Goal: Information Seeking & Learning: Check status

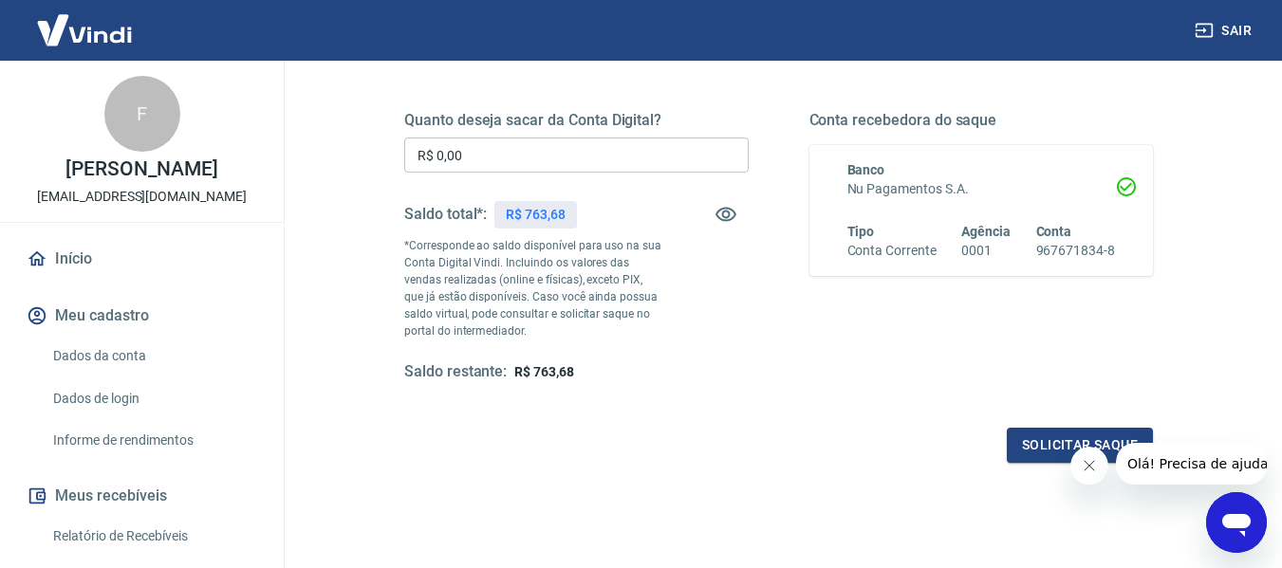
scroll to position [292, 0]
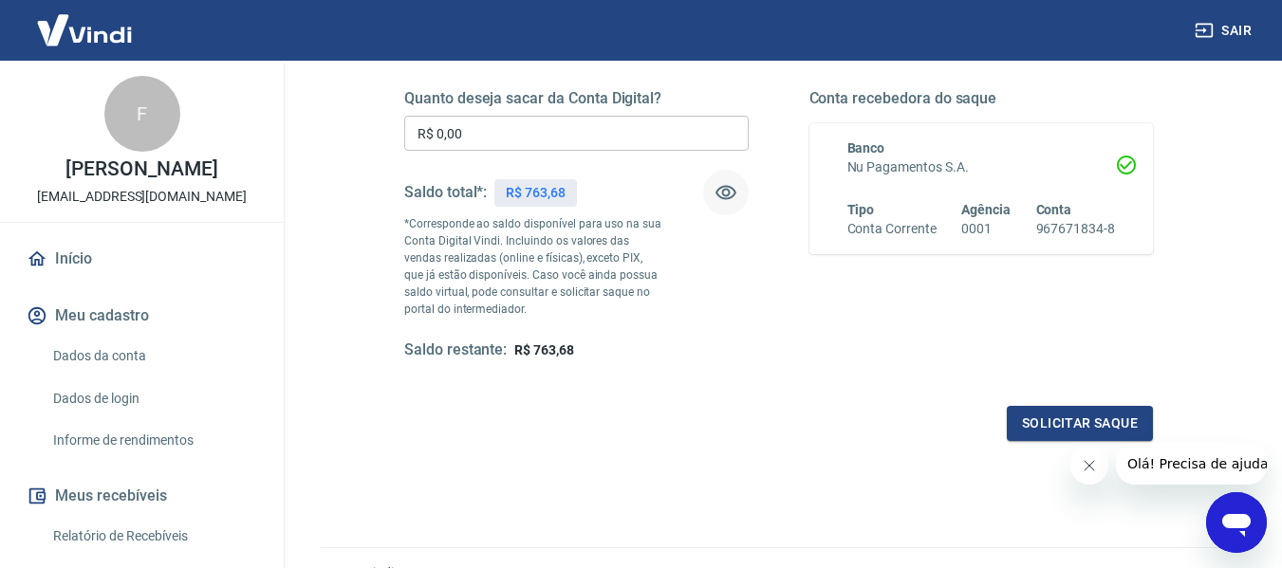
click at [727, 190] on icon "button" at bounding box center [725, 193] width 21 height 14
click at [727, 190] on icon "button" at bounding box center [725, 193] width 21 height 18
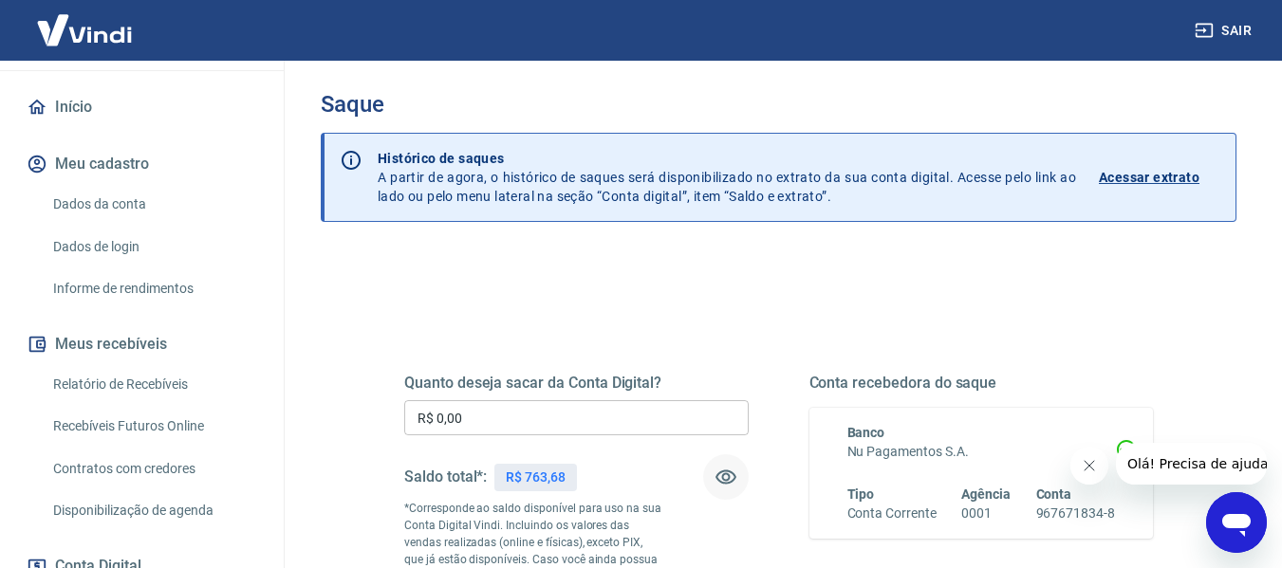
scroll to position [190, 0]
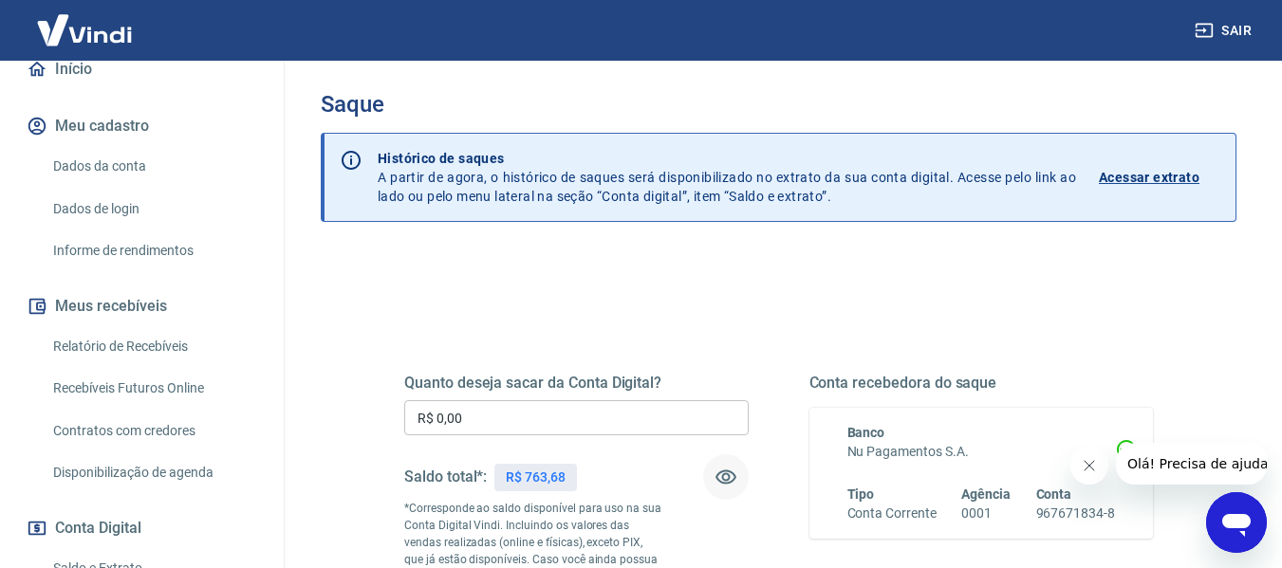
click at [96, 344] on link "Relatório de Recebíveis" at bounding box center [153, 346] width 215 height 39
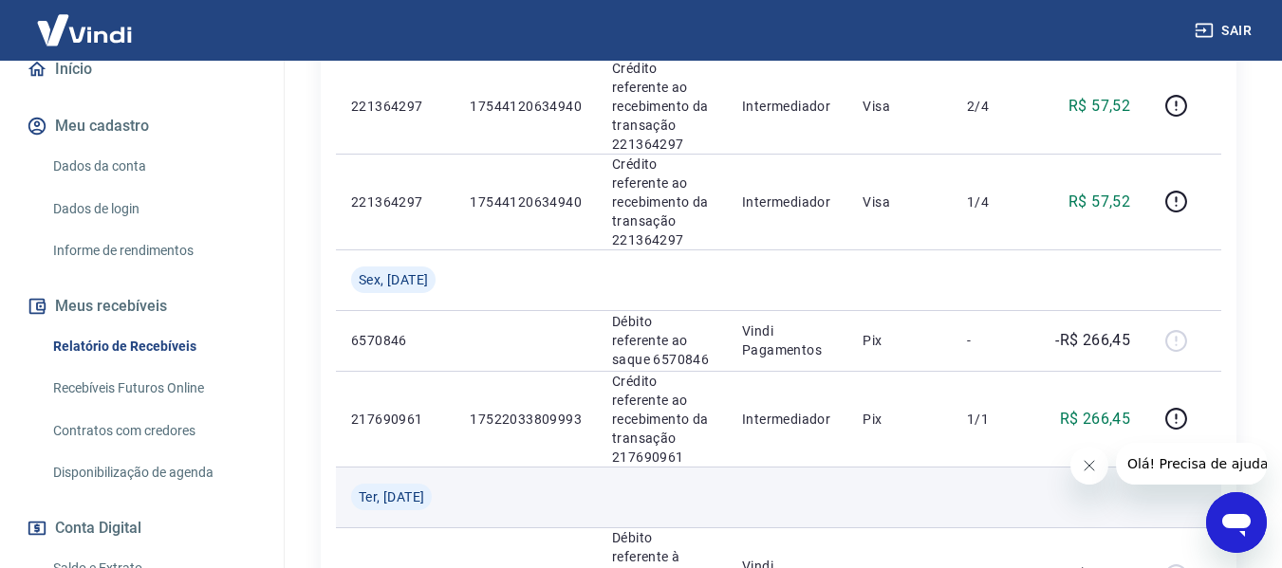
scroll to position [2129, 0]
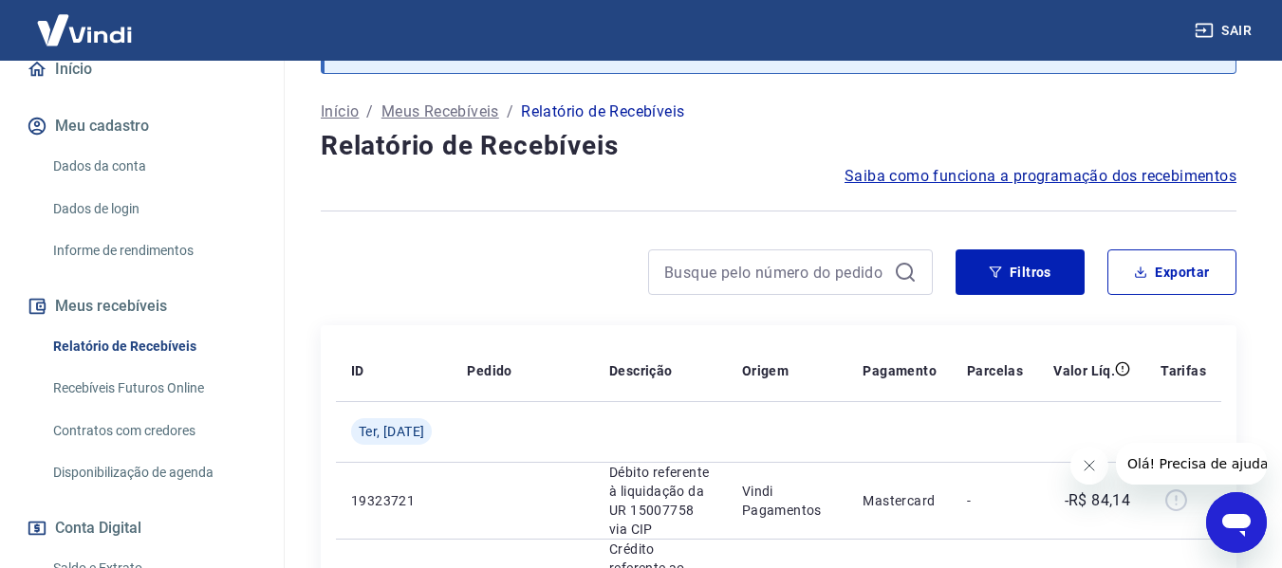
scroll to position [1364, 0]
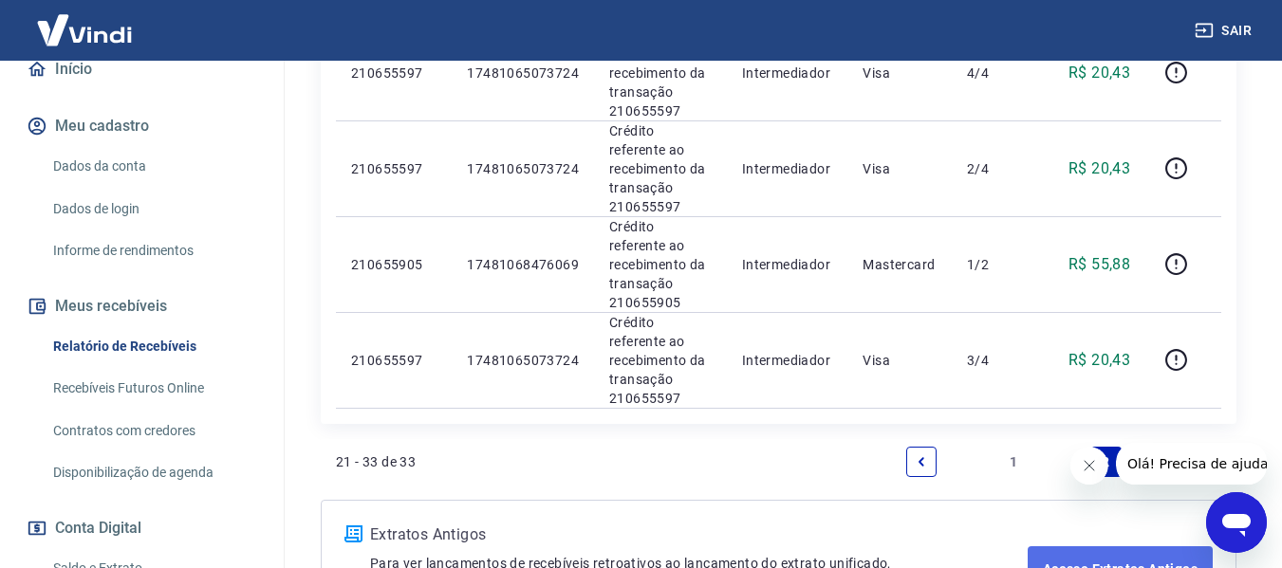
click at [1069, 546] on link "Acesse Extratos Antigos" at bounding box center [1119, 569] width 185 height 46
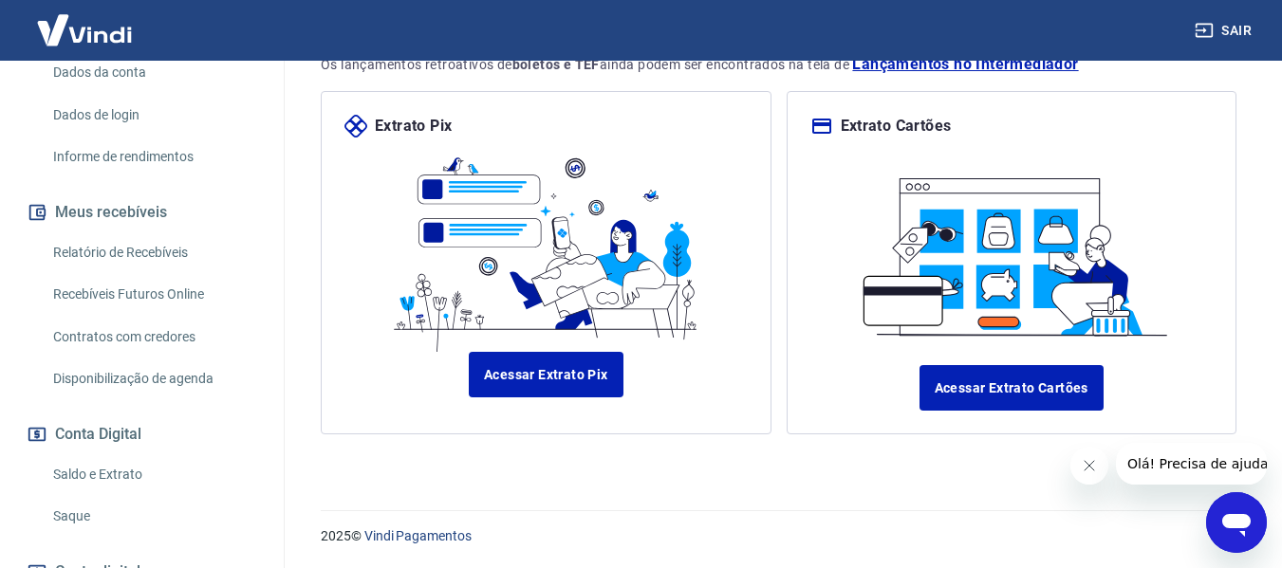
scroll to position [232, 0]
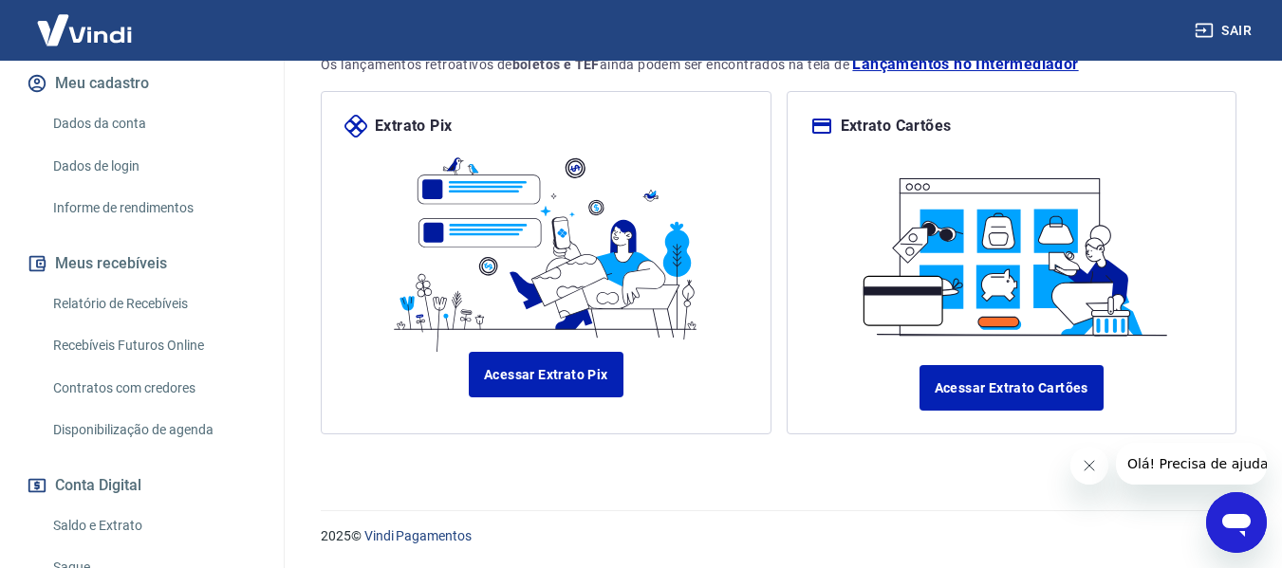
click at [96, 304] on link "Relatório de Recebíveis" at bounding box center [153, 304] width 215 height 39
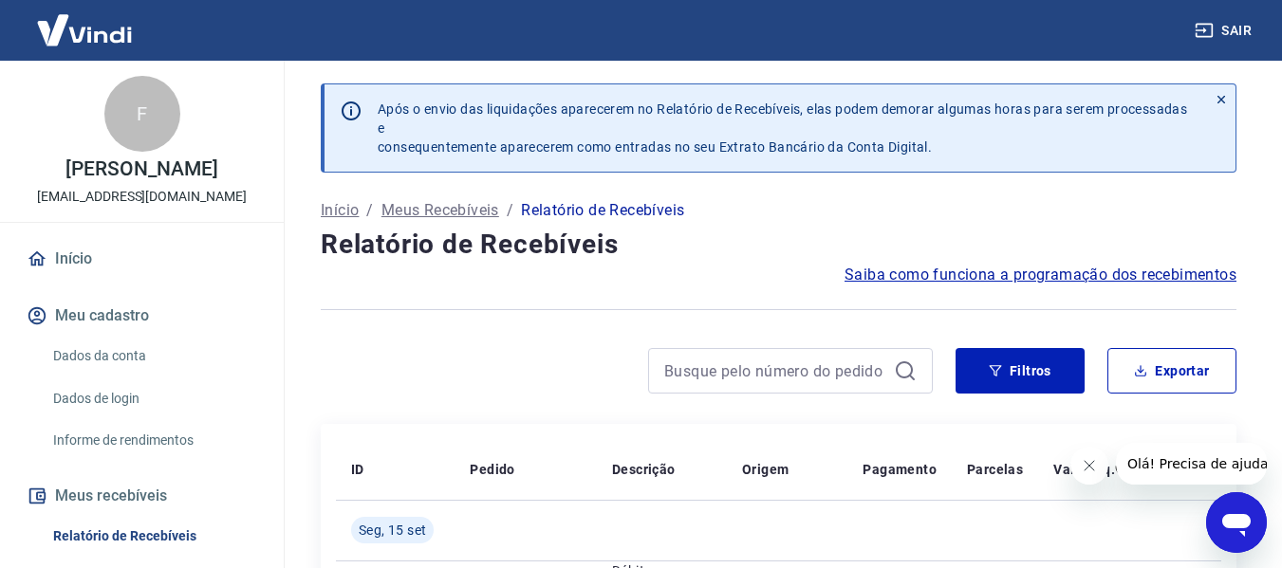
click at [71, 262] on link "Início" at bounding box center [142, 259] width 238 height 42
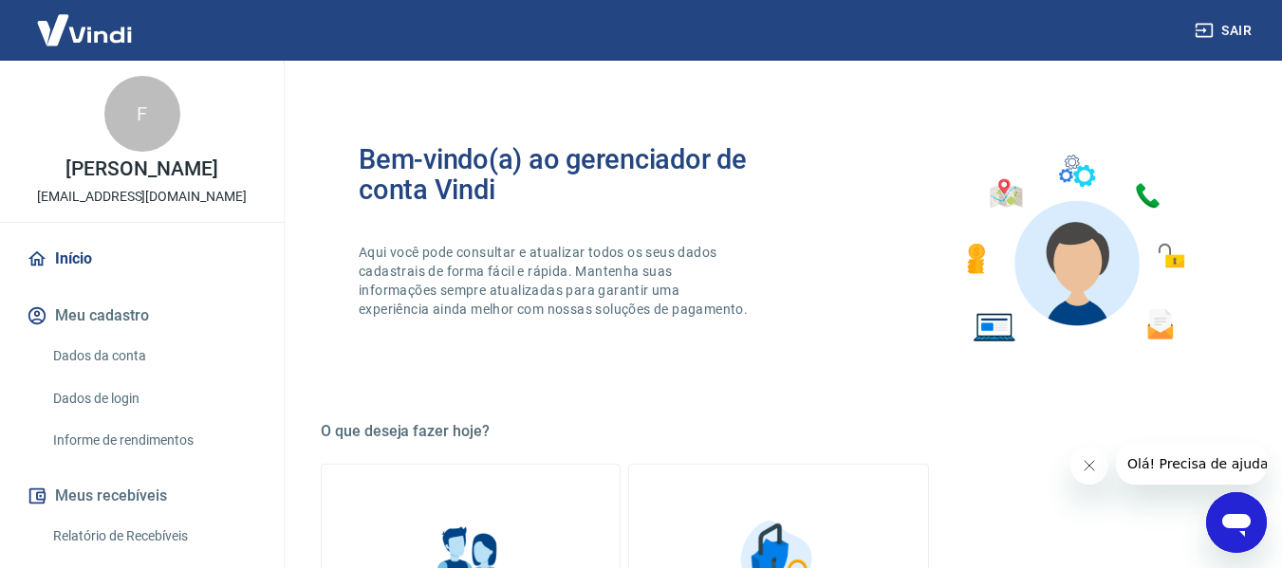
click at [81, 259] on link "Início" at bounding box center [142, 259] width 238 height 42
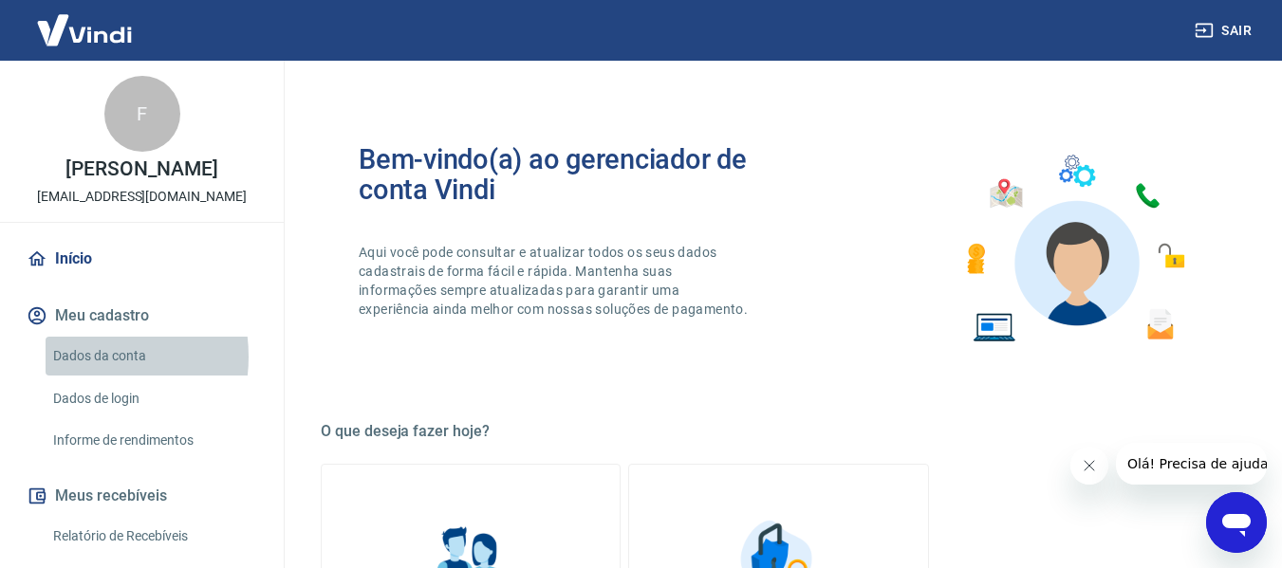
click at [75, 357] on link "Dados da conta" at bounding box center [153, 356] width 215 height 39
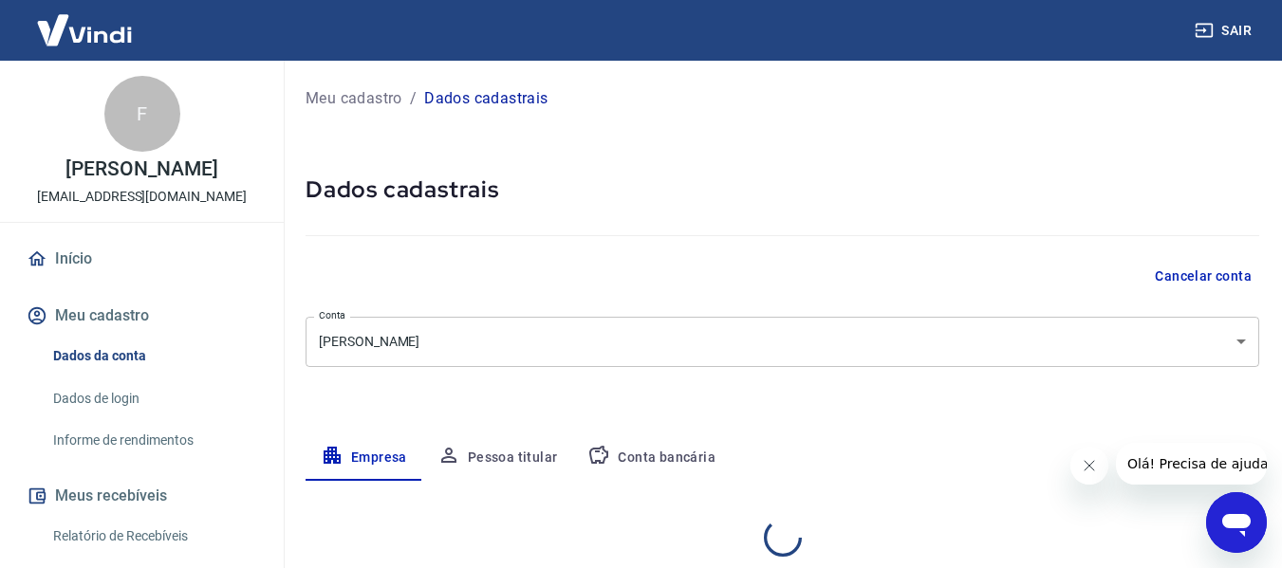
select select "RS"
select select "business"
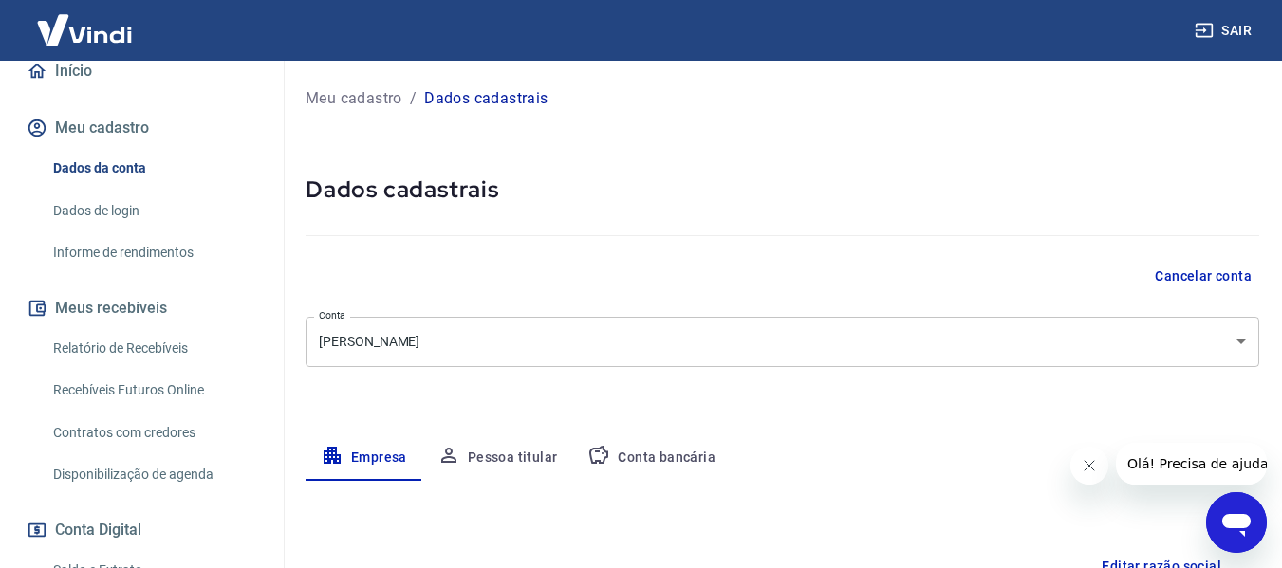
scroll to position [190, 0]
click at [89, 342] on link "Relatório de Recebíveis" at bounding box center [153, 346] width 215 height 39
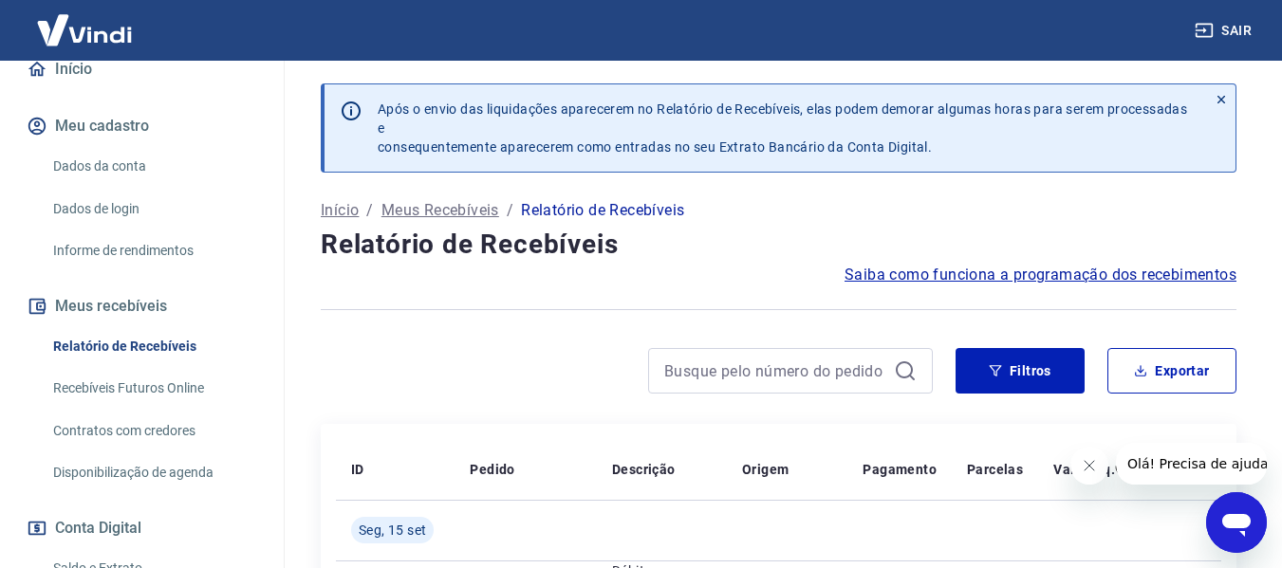
click at [98, 306] on button "Meus recebíveis" at bounding box center [142, 307] width 238 height 42
click at [104, 385] on link "Recebíveis Futuros Online" at bounding box center [153, 388] width 215 height 39
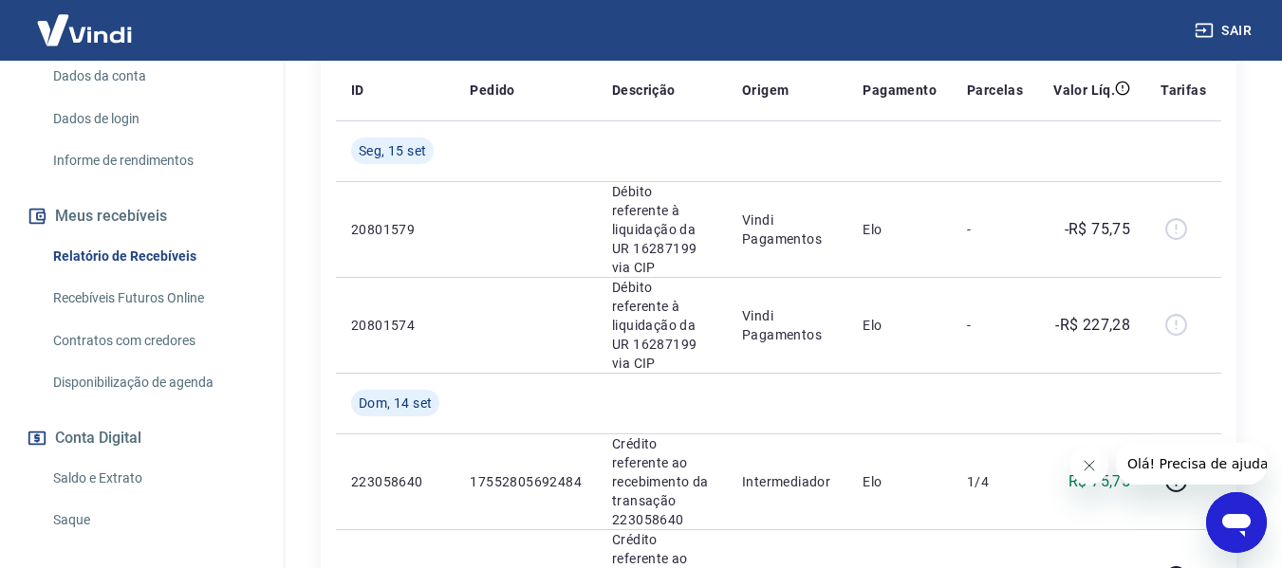
scroll to position [285, 0]
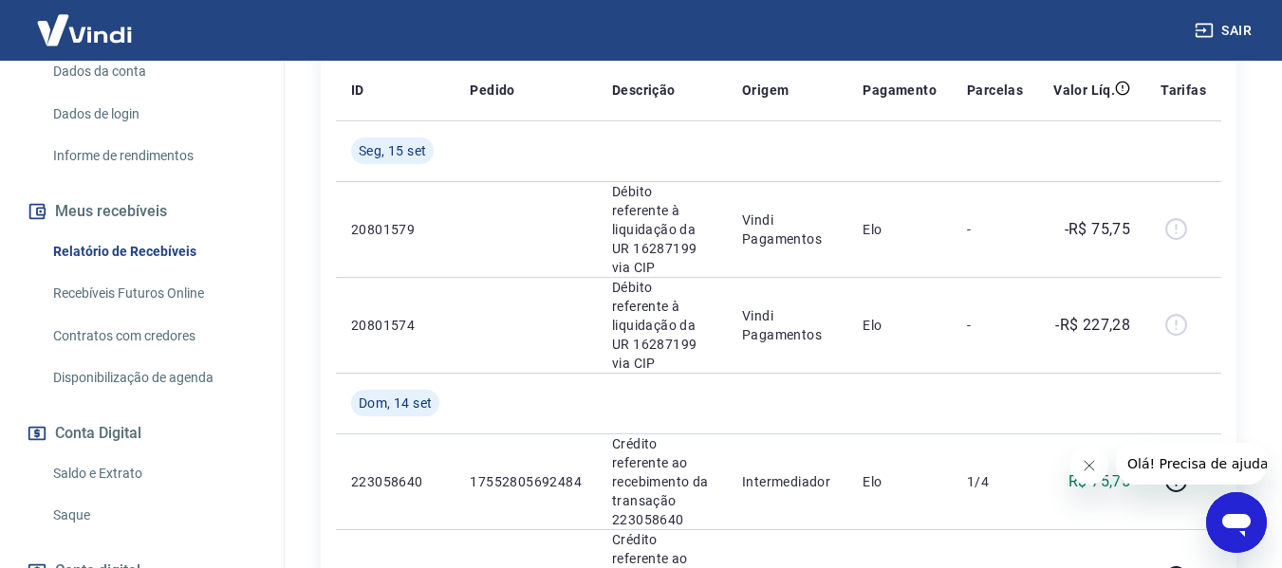
click at [74, 293] on link "Recebíveis Futuros Online" at bounding box center [153, 293] width 215 height 39
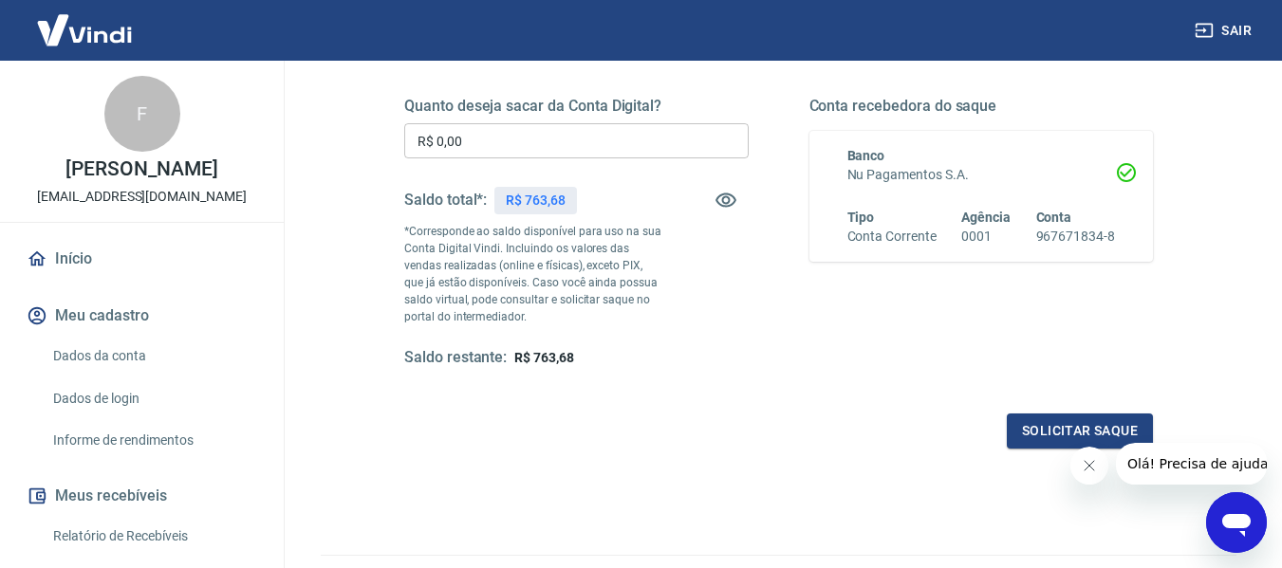
scroll to position [379, 0]
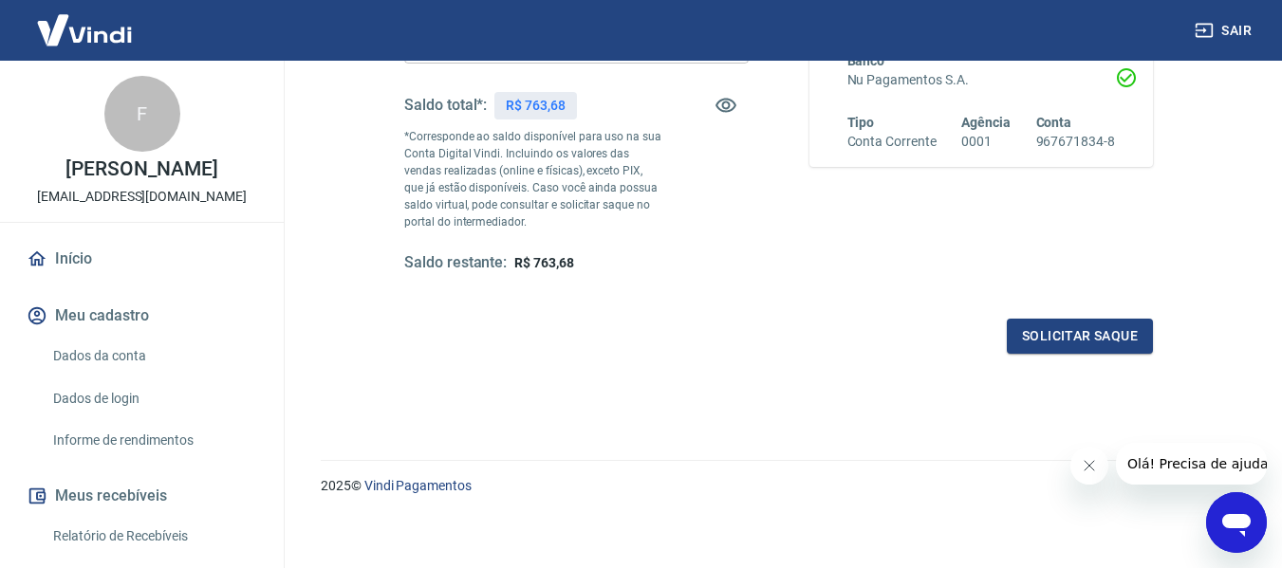
click at [1088, 463] on icon "Fechar mensagem da empresa" at bounding box center [1088, 465] width 15 height 15
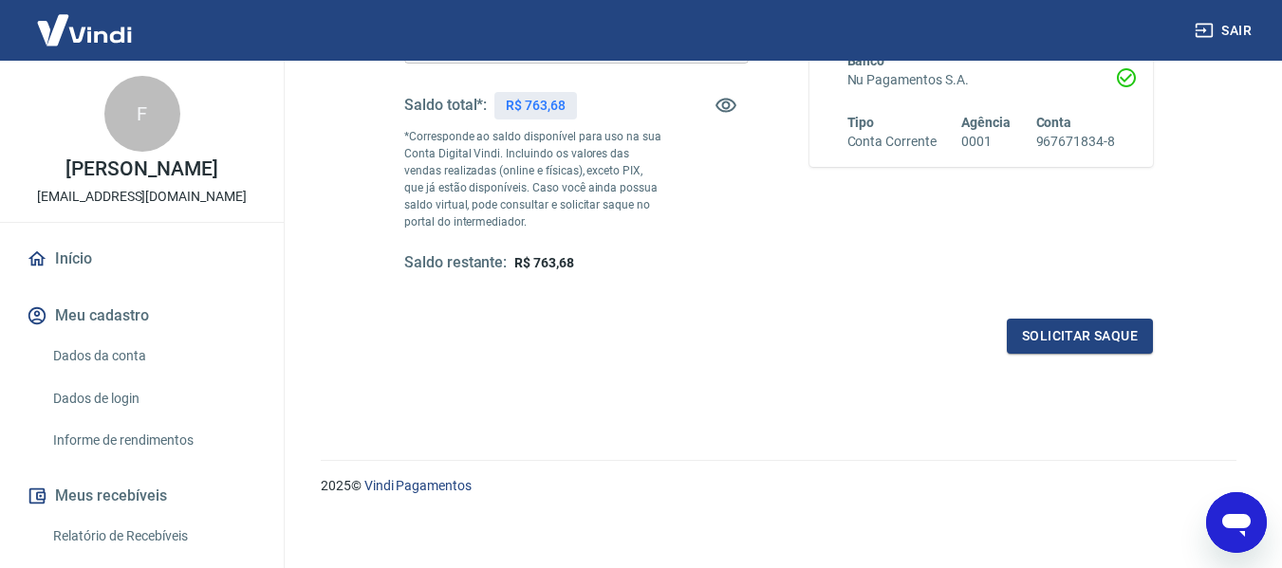
scroll to position [190, 0]
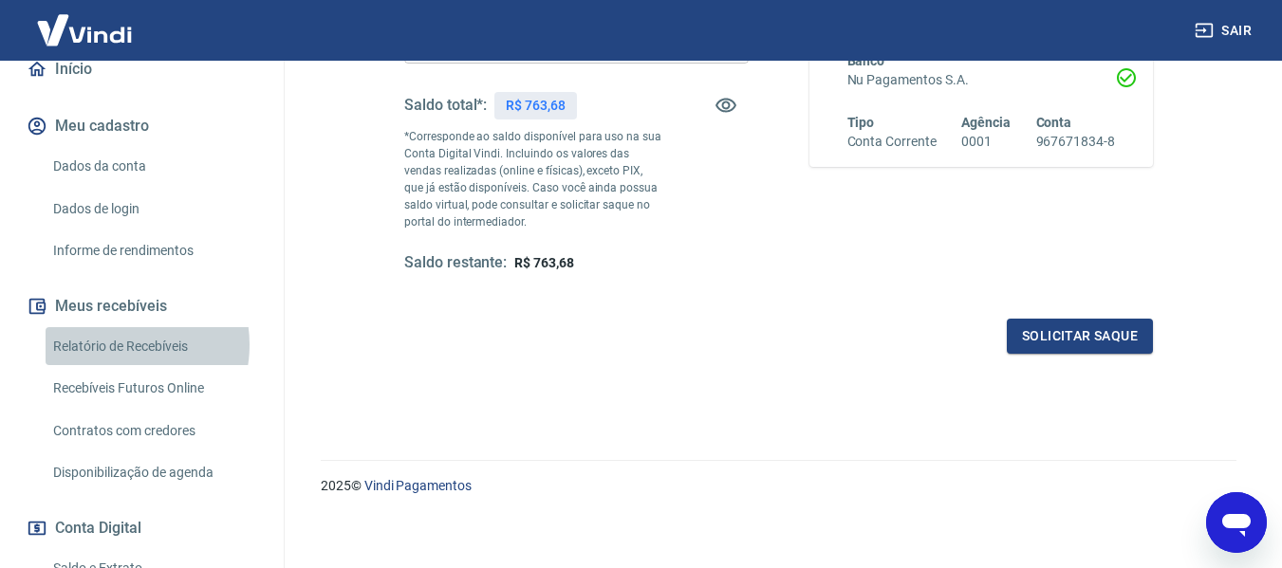
click at [113, 344] on link "Relatório de Recebíveis" at bounding box center [153, 346] width 215 height 39
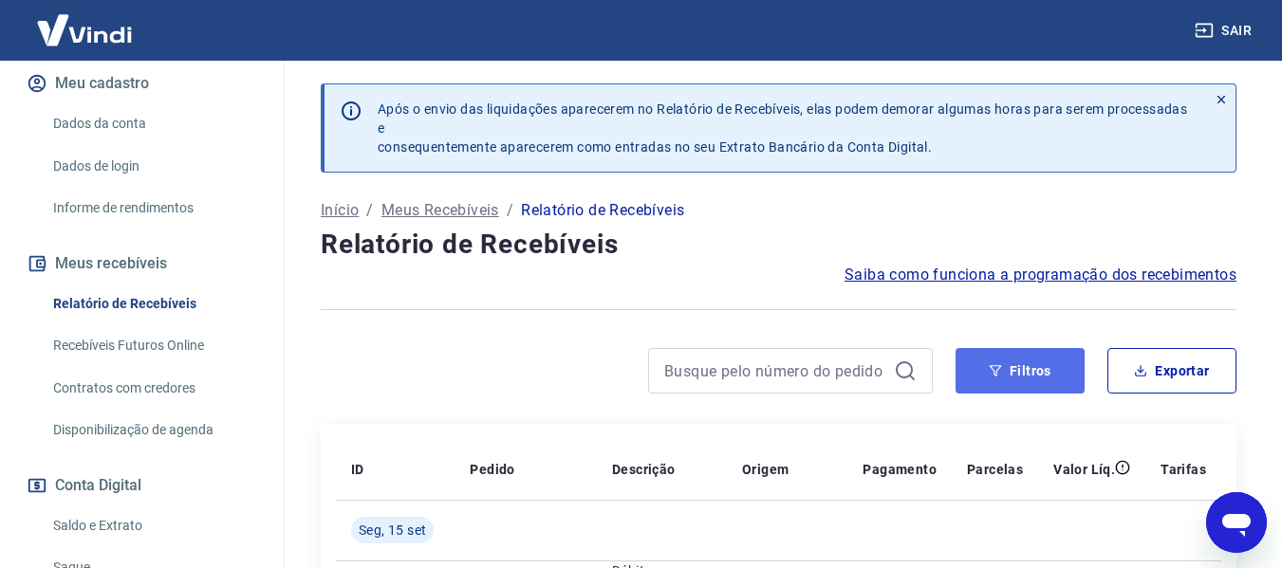
click at [993, 369] on icon "button" at bounding box center [995, 370] width 12 height 11
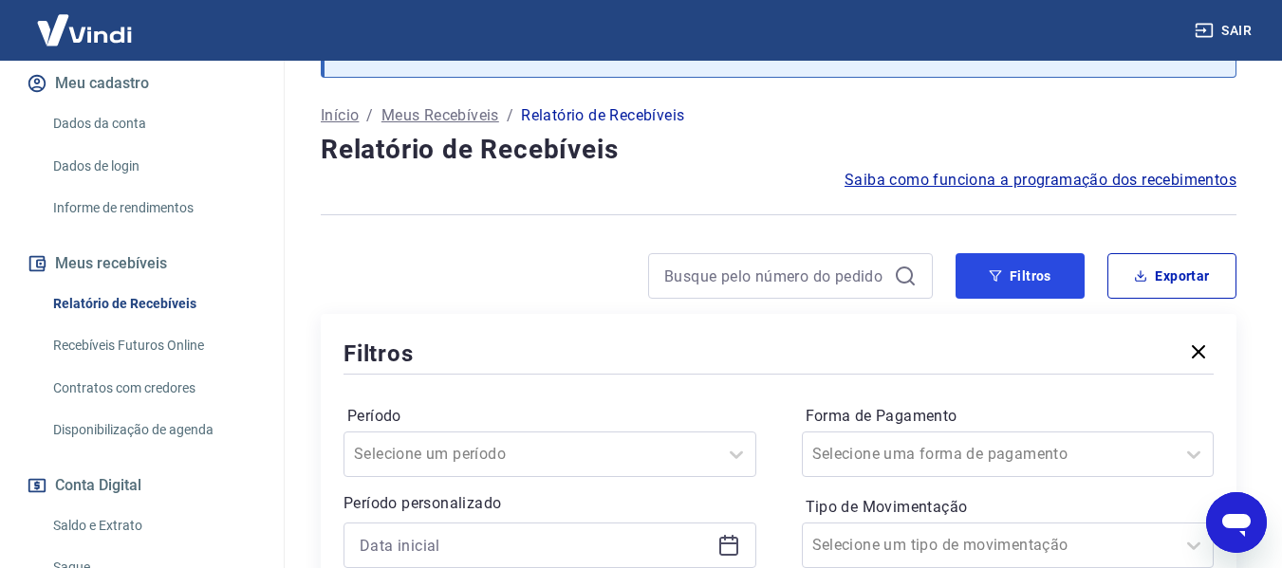
scroll to position [379, 0]
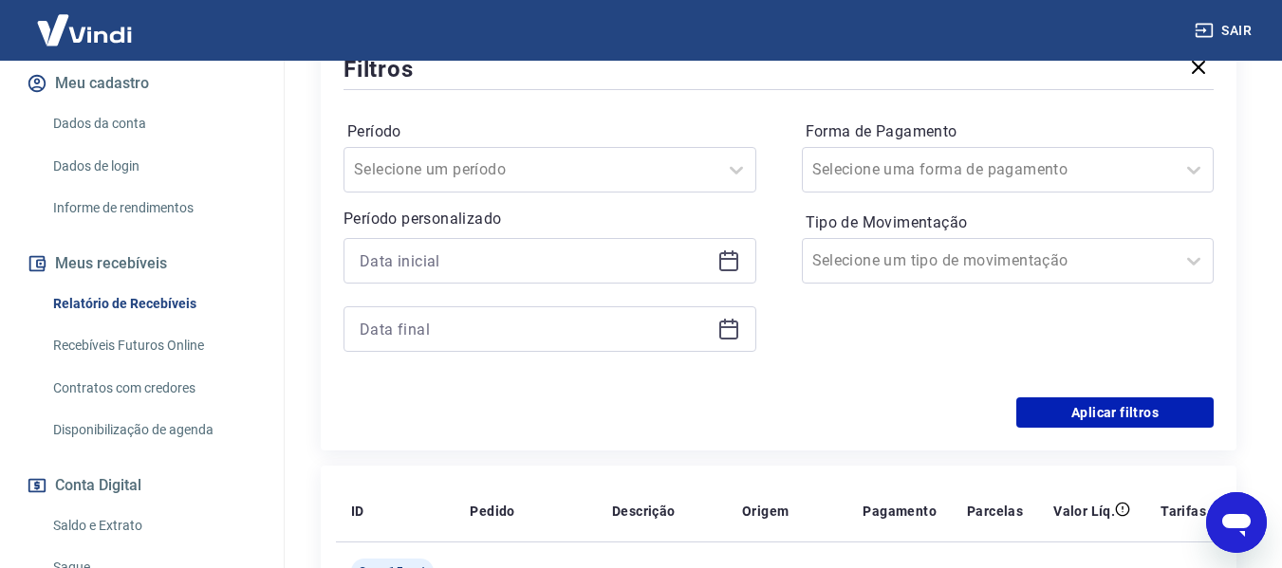
click at [726, 262] on icon at bounding box center [728, 261] width 23 height 23
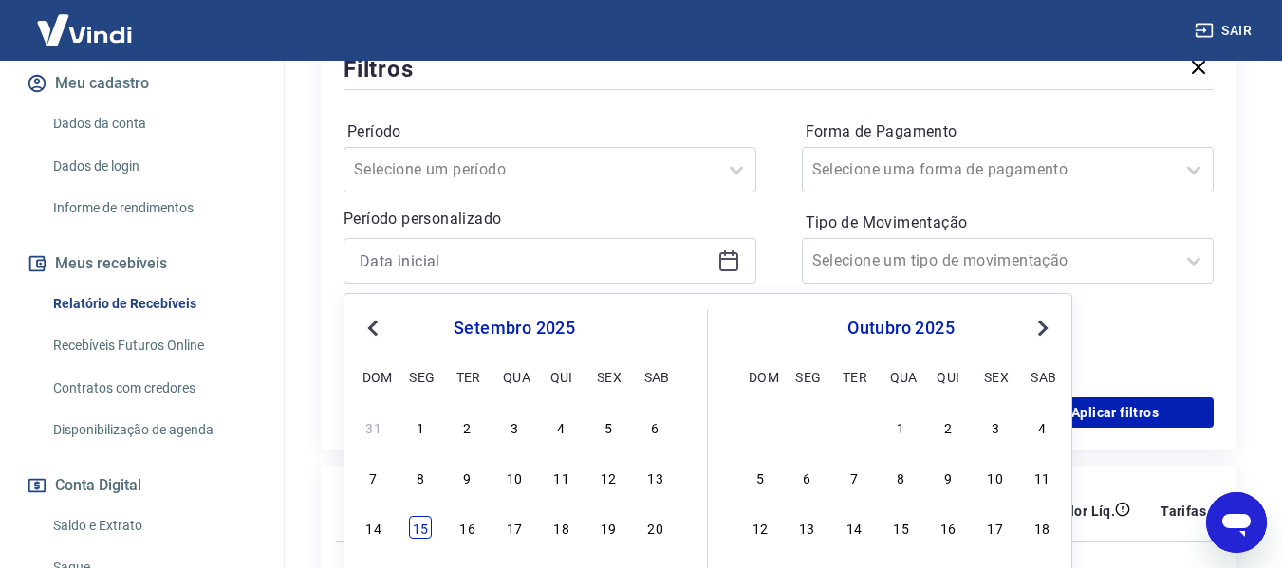
click at [422, 521] on div "15" at bounding box center [420, 527] width 23 height 23
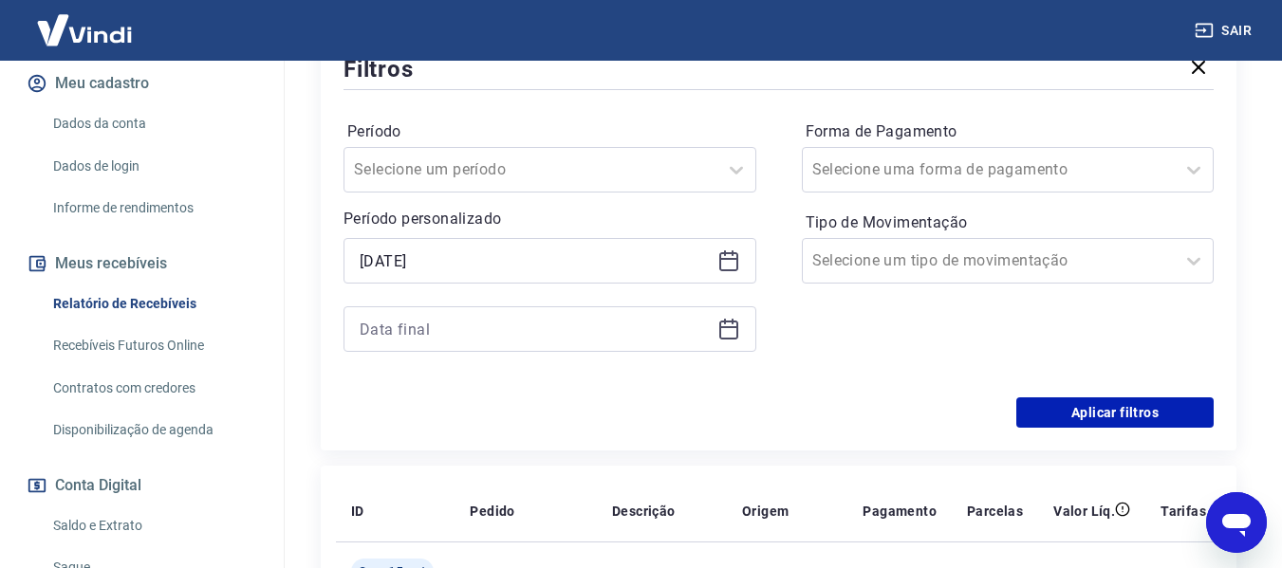
type input "15/09/2025"
click at [725, 328] on icon at bounding box center [728, 327] width 19 height 2
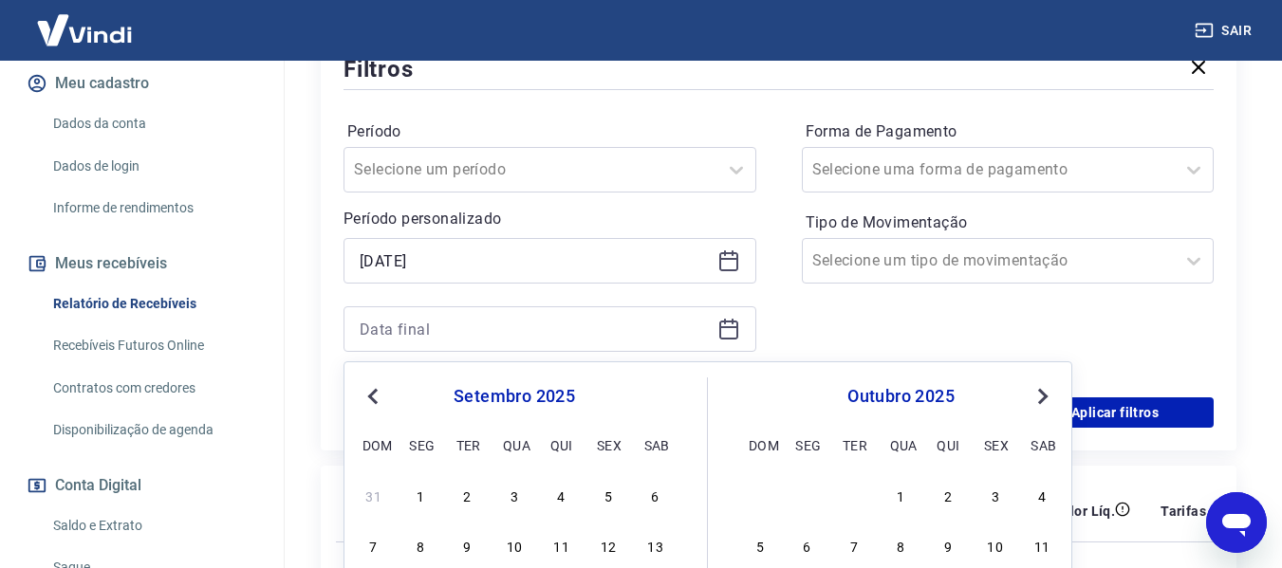
click at [1041, 395] on span "Next Month" at bounding box center [1041, 396] width 0 height 22
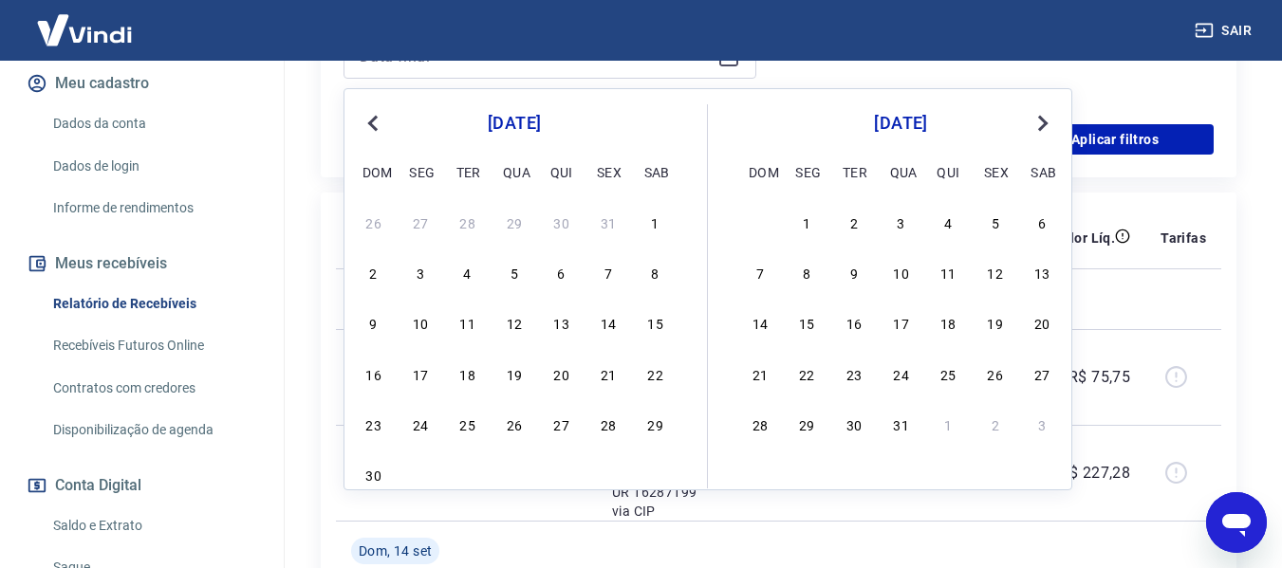
scroll to position [664, 0]
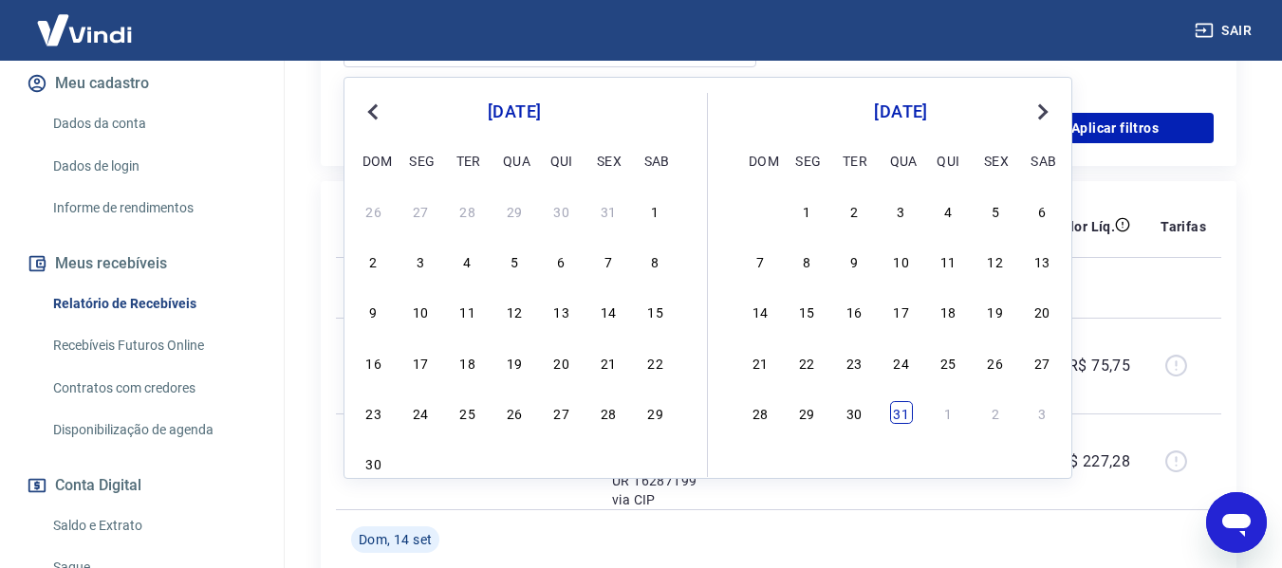
click at [897, 419] on div "31" at bounding box center [901, 412] width 23 height 23
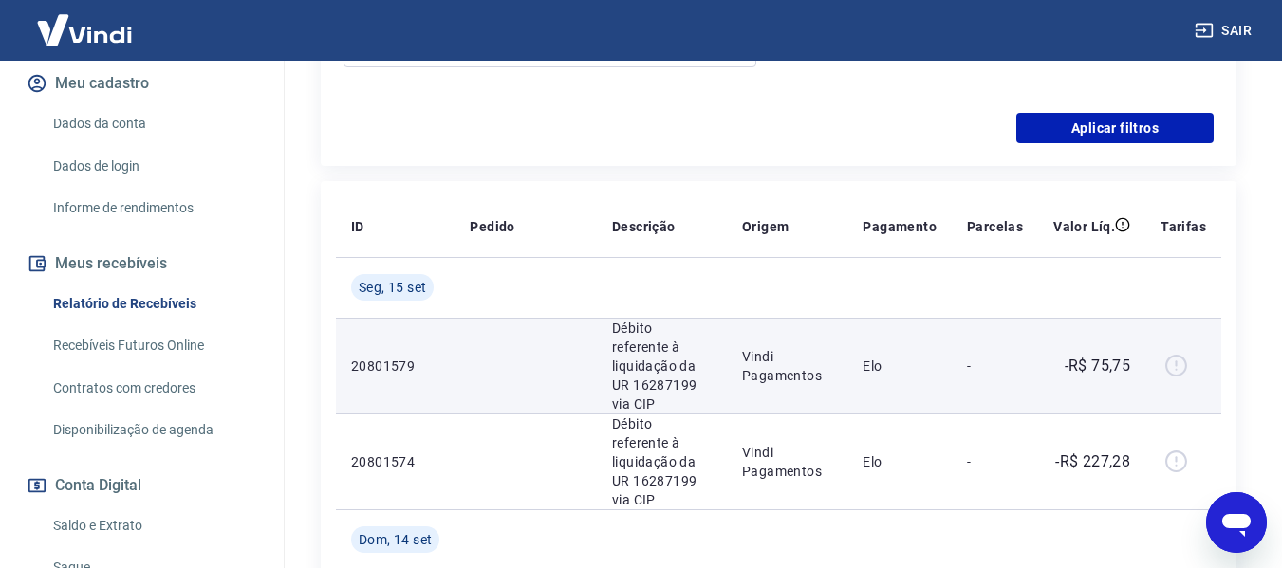
type input "31/12/2025"
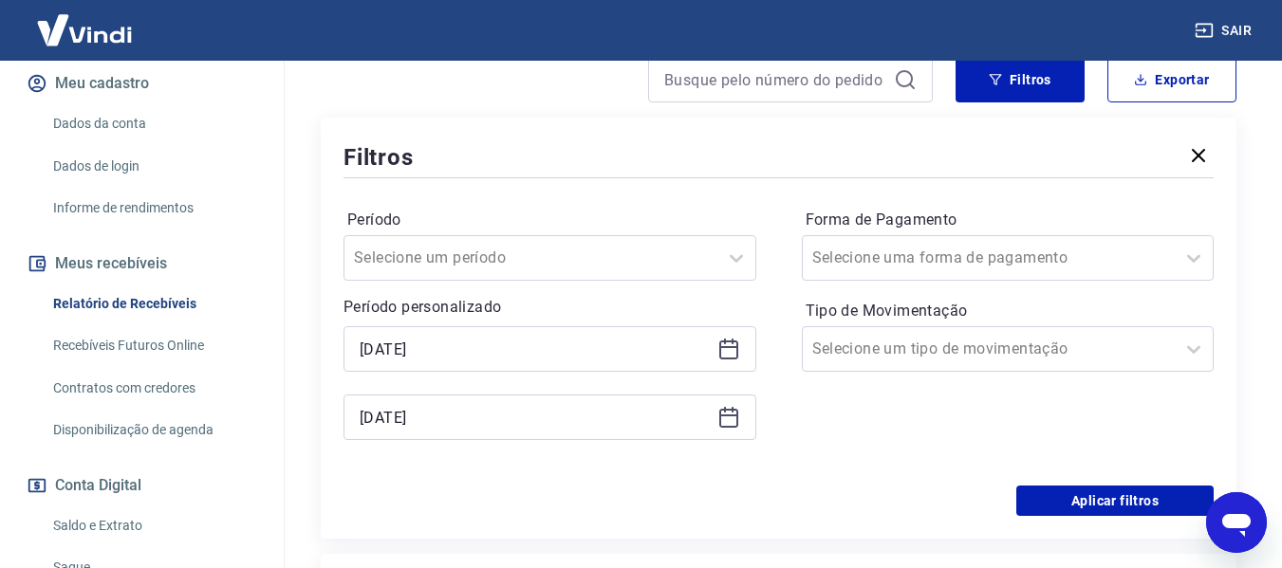
scroll to position [285, 0]
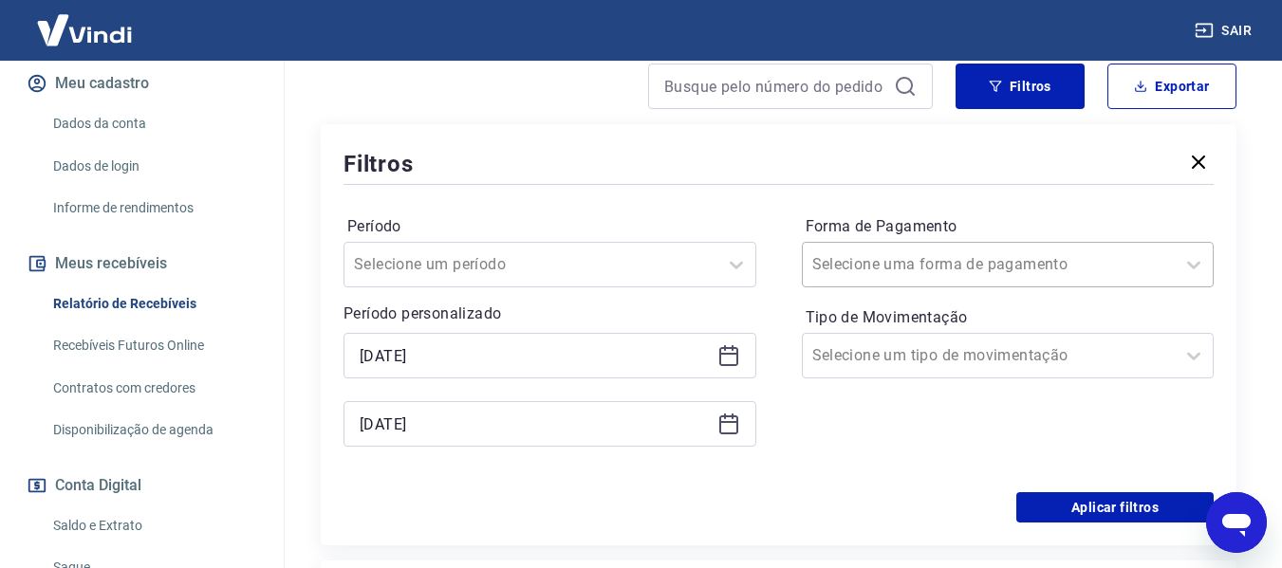
click at [894, 268] on input "Forma de Pagamento" at bounding box center [908, 264] width 192 height 23
click at [1012, 261] on div at bounding box center [989, 264] width 354 height 27
click at [963, 352] on input "Tipo de Movimentação" at bounding box center [908, 355] width 192 height 23
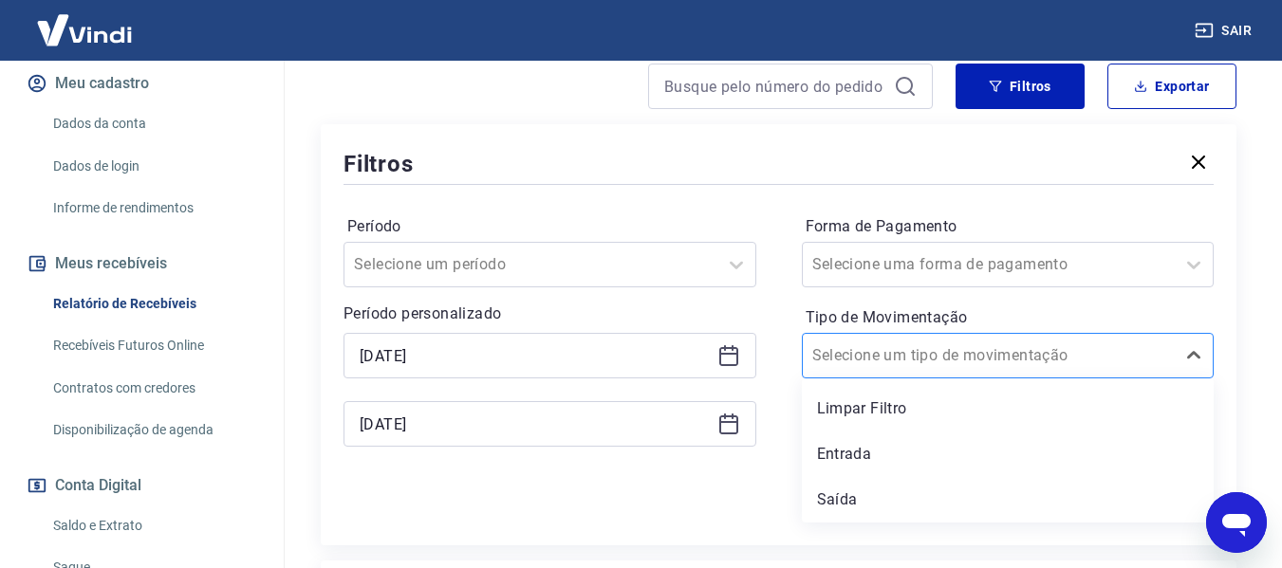
click at [1008, 366] on div at bounding box center [989, 355] width 354 height 27
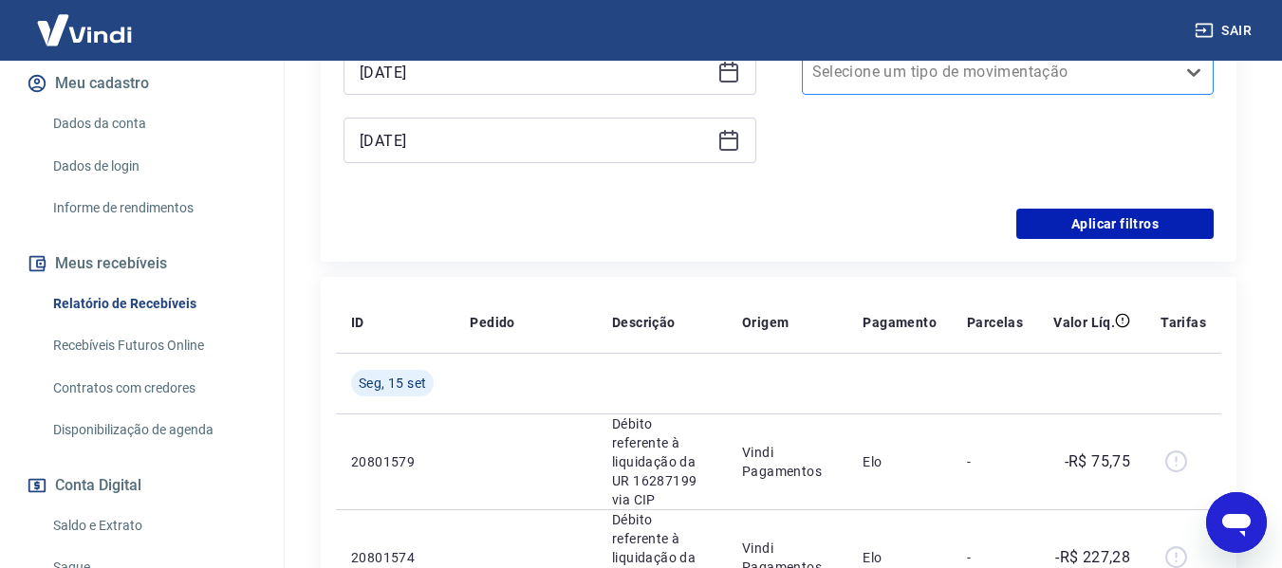
scroll to position [569, 0]
click at [1089, 227] on button "Aplicar filtros" at bounding box center [1114, 223] width 197 height 30
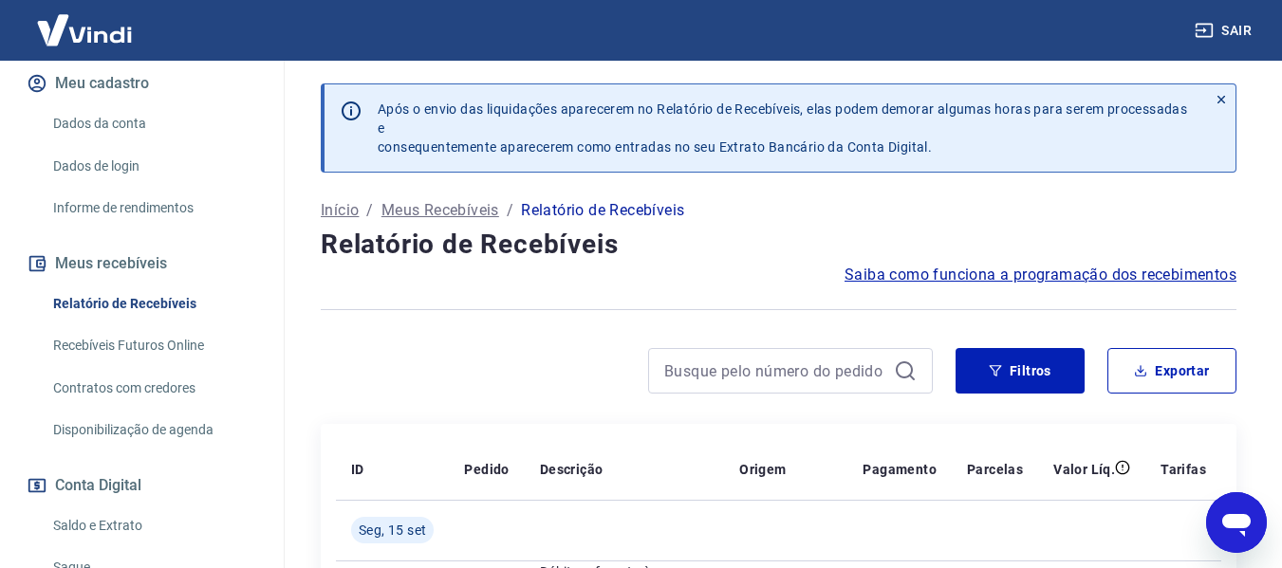
click at [346, 213] on p "Início" at bounding box center [340, 210] width 38 height 23
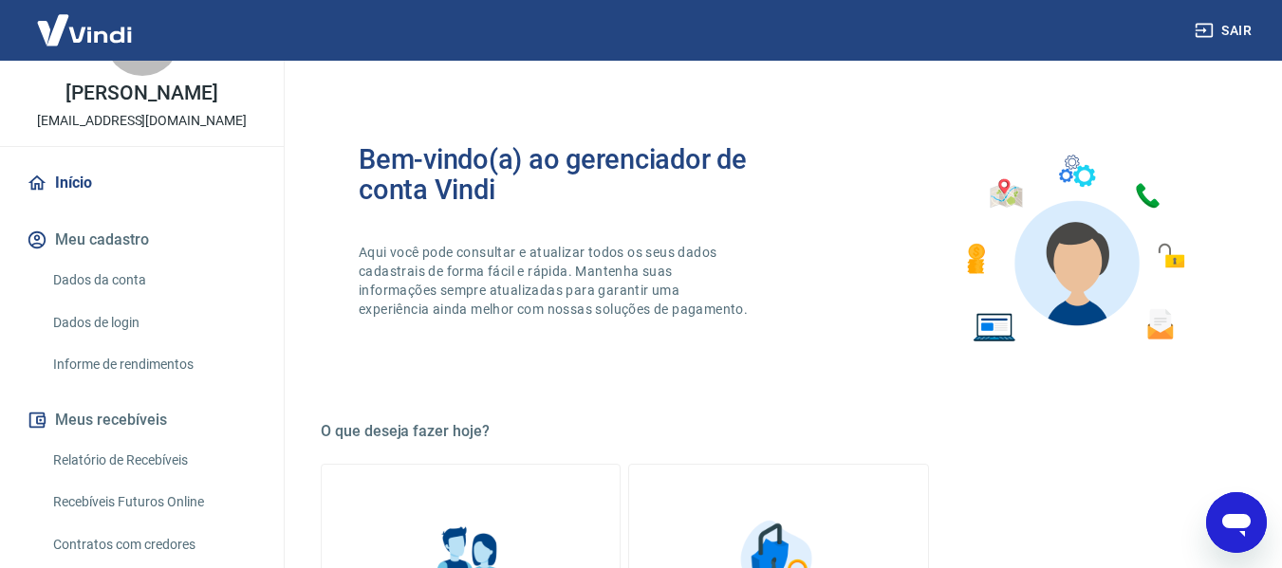
scroll to position [190, 0]
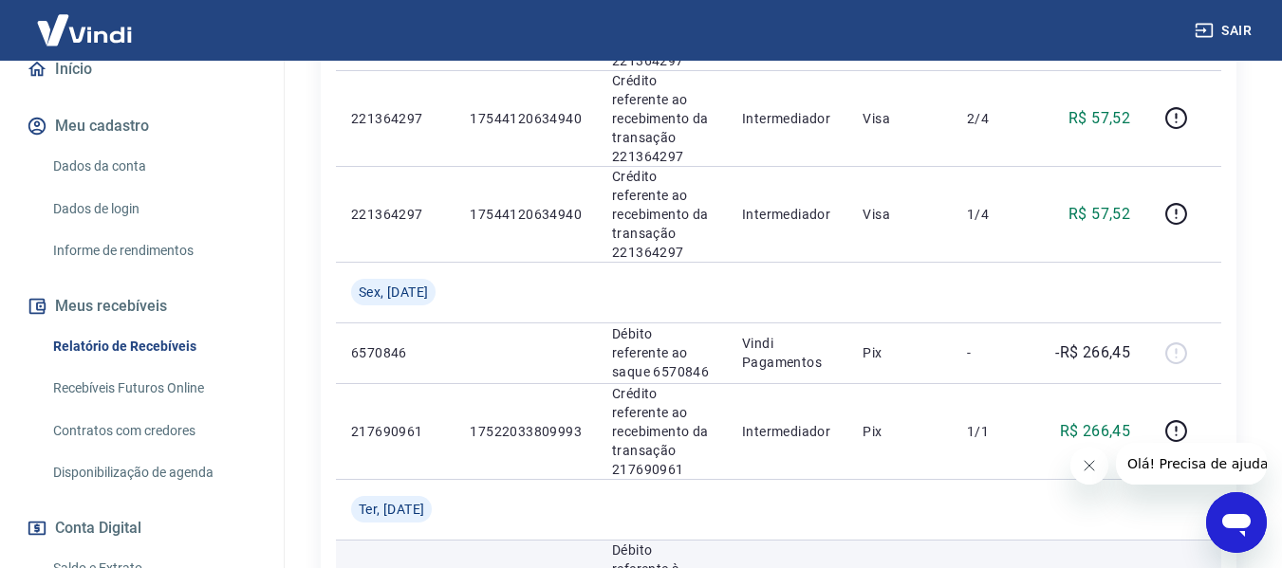
scroll to position [2129, 0]
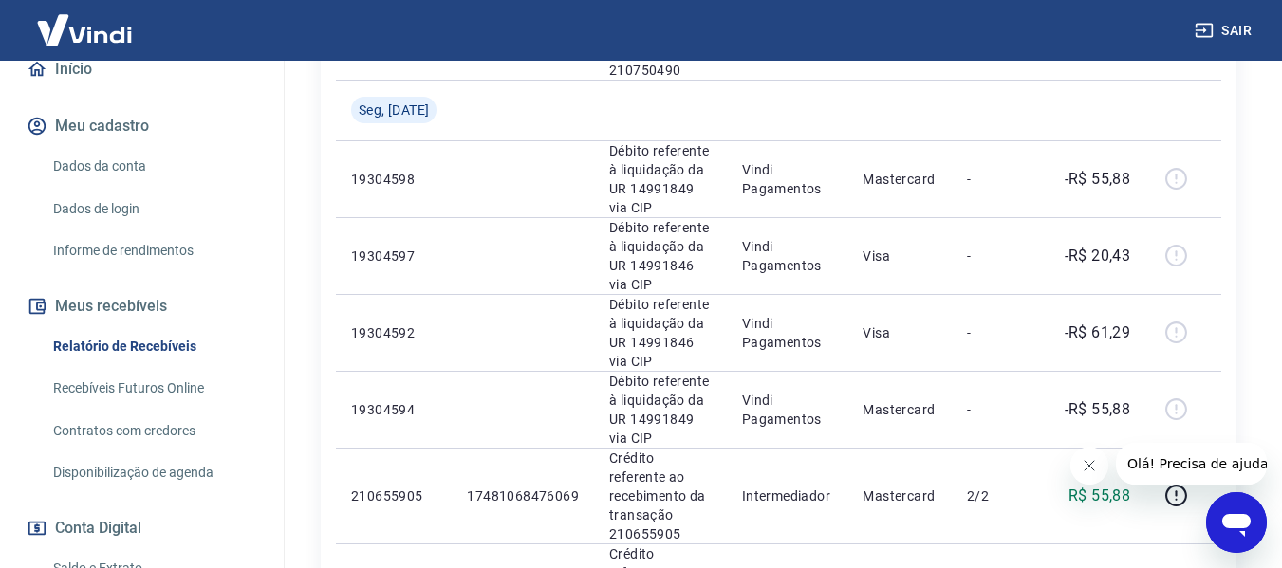
scroll to position [605, 0]
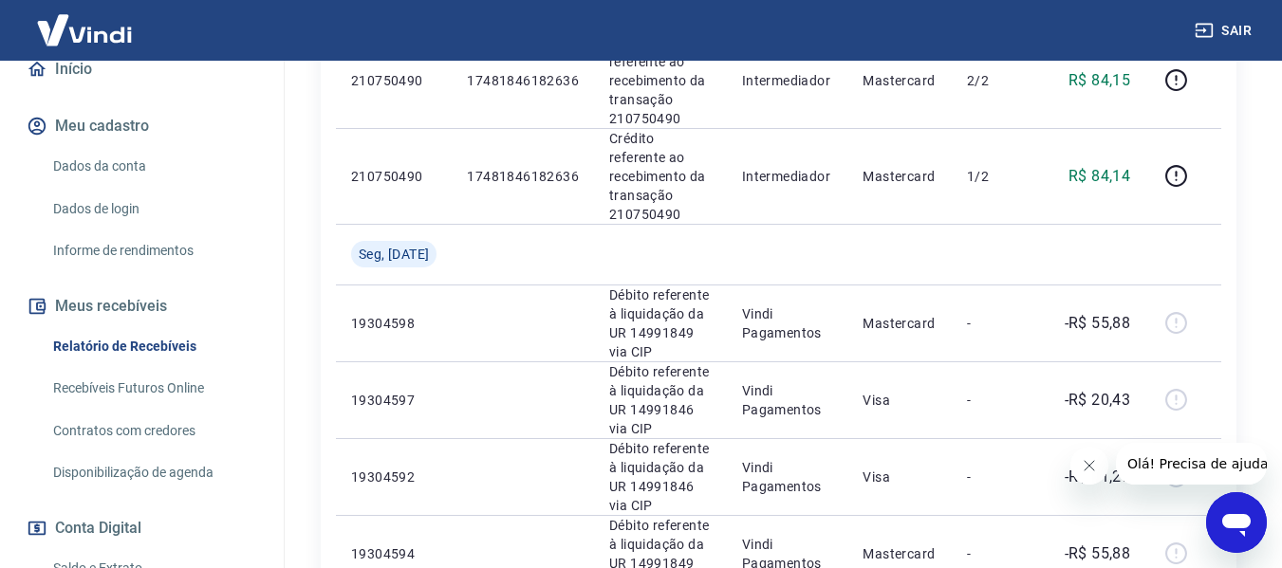
click at [83, 390] on link "Recebíveis Futuros Online" at bounding box center [153, 388] width 215 height 39
click at [107, 349] on link "Relatório de Recebíveis" at bounding box center [153, 346] width 215 height 39
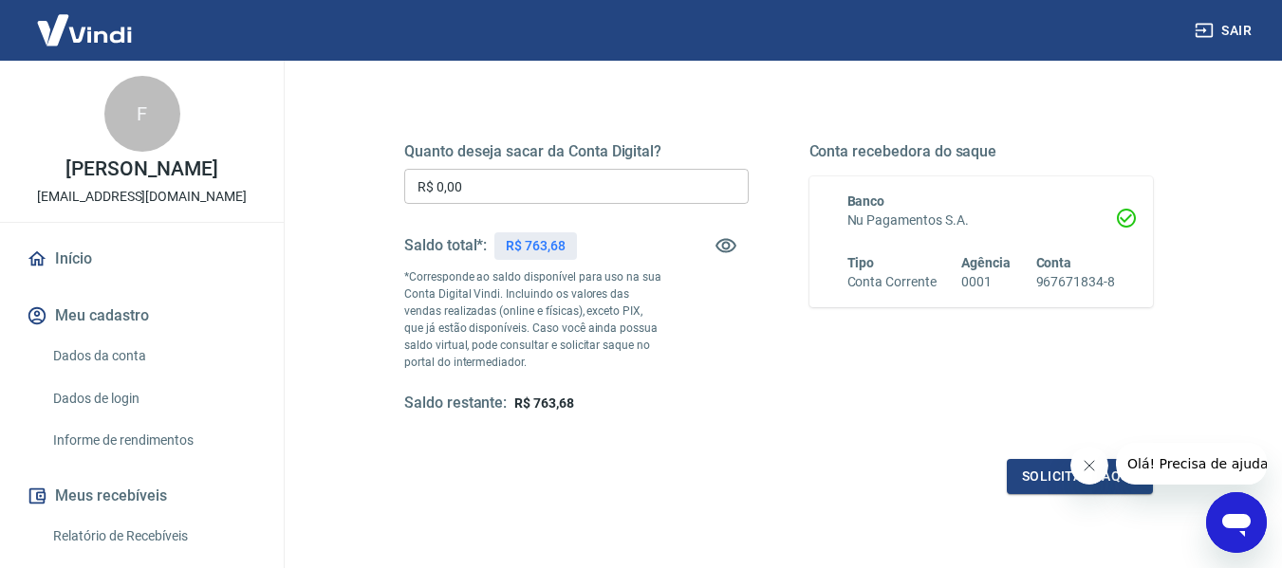
scroll to position [285, 0]
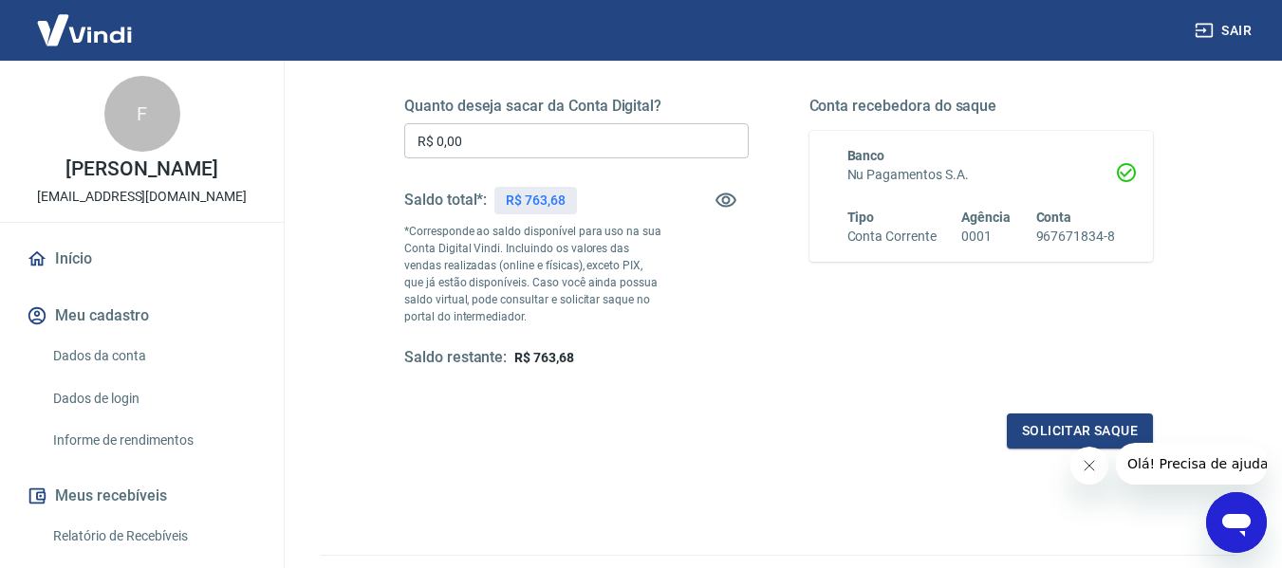
click at [1087, 463] on icon "Fechar mensagem da empresa" at bounding box center [1088, 465] width 15 height 15
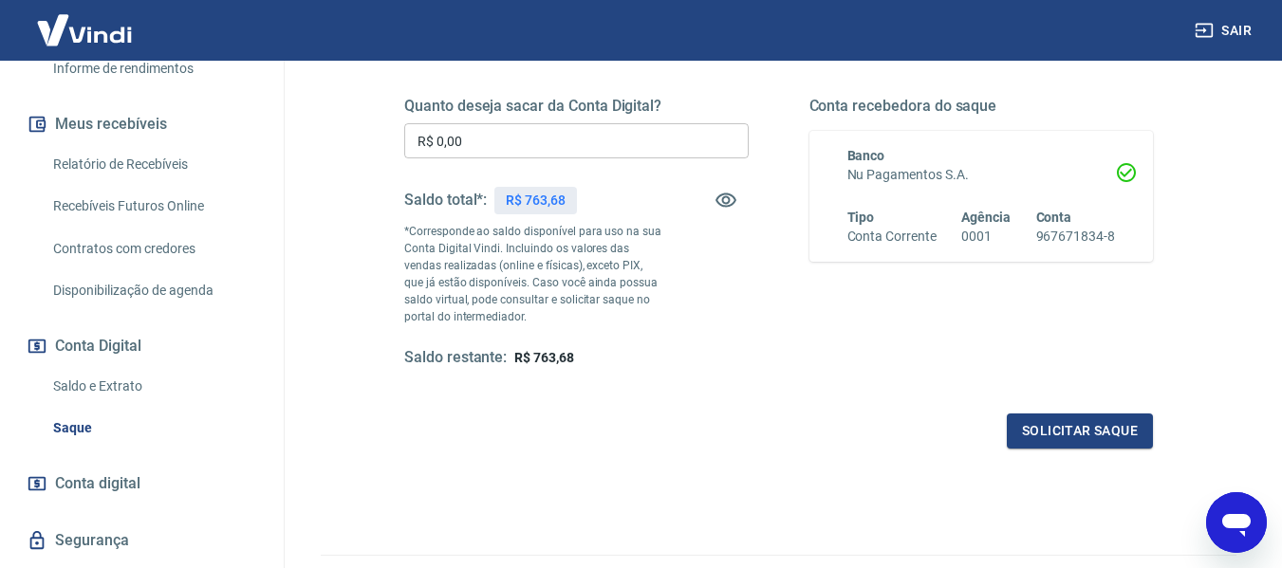
scroll to position [379, 0]
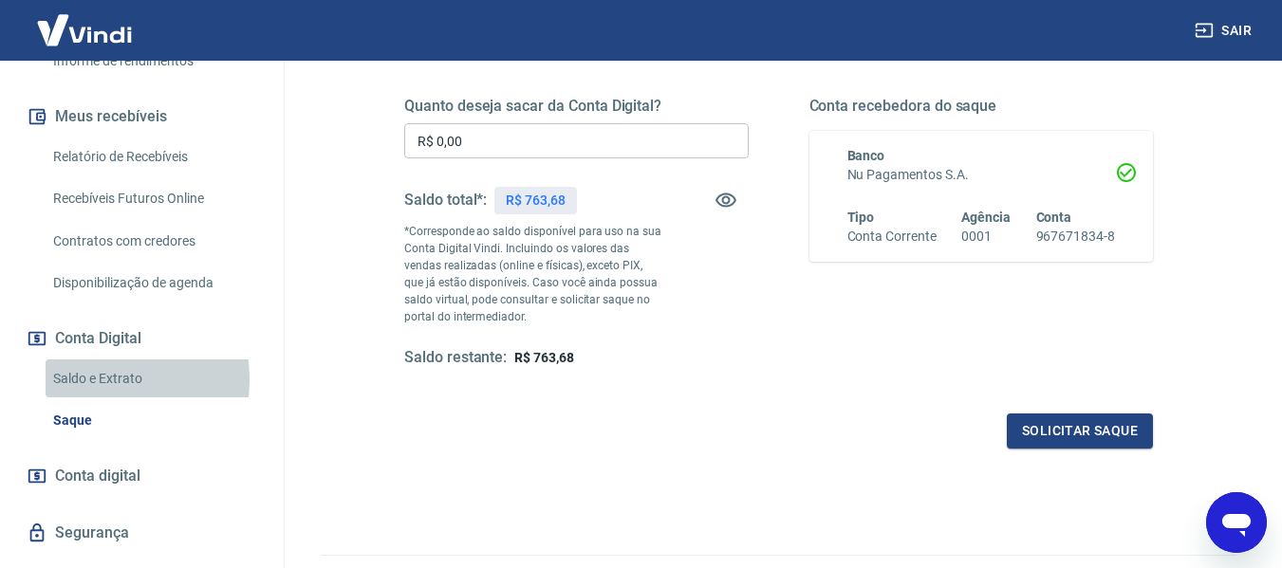
click at [90, 379] on link "Saldo e Extrato" at bounding box center [153, 379] width 215 height 39
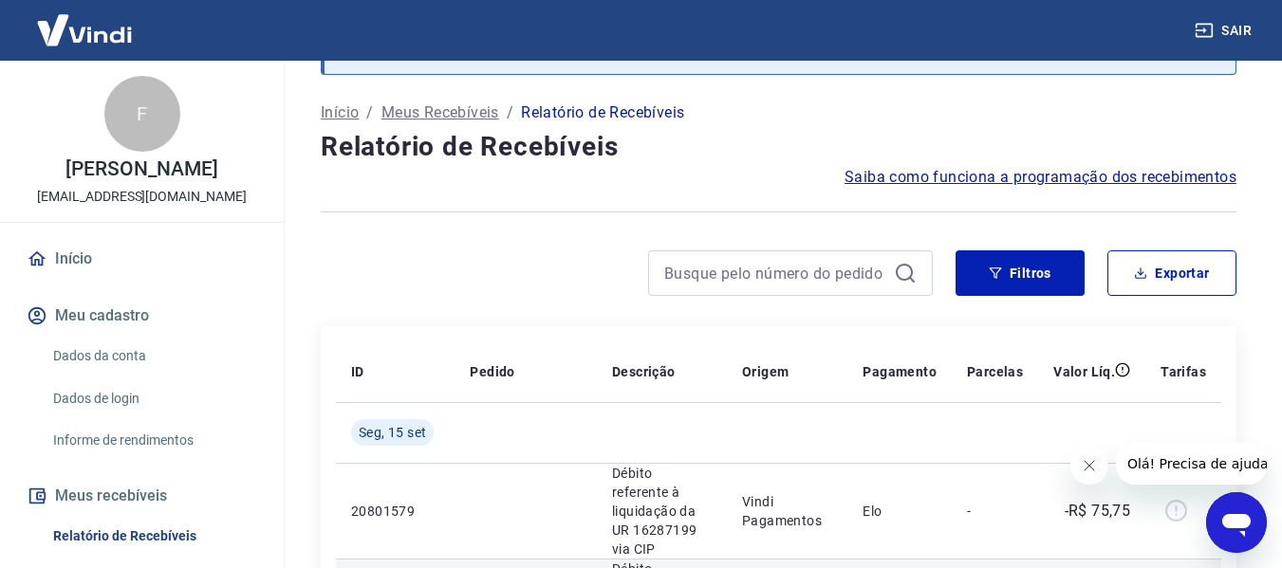
scroll to position [95, 0]
